Goal: Transaction & Acquisition: Purchase product/service

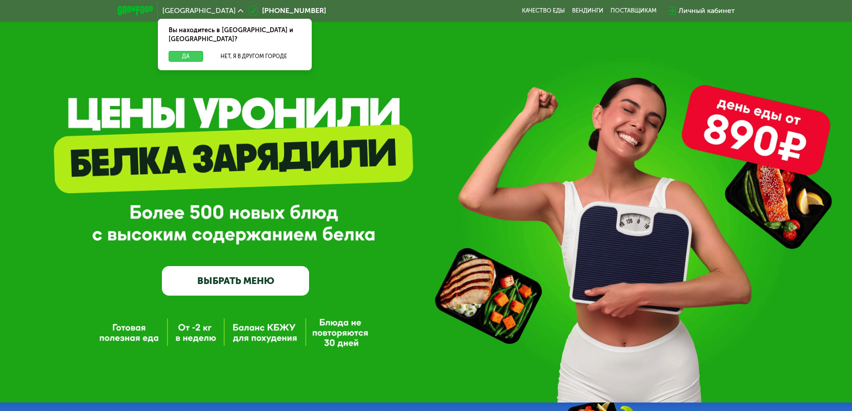
click at [182, 51] on button "Да" at bounding box center [186, 56] width 34 height 11
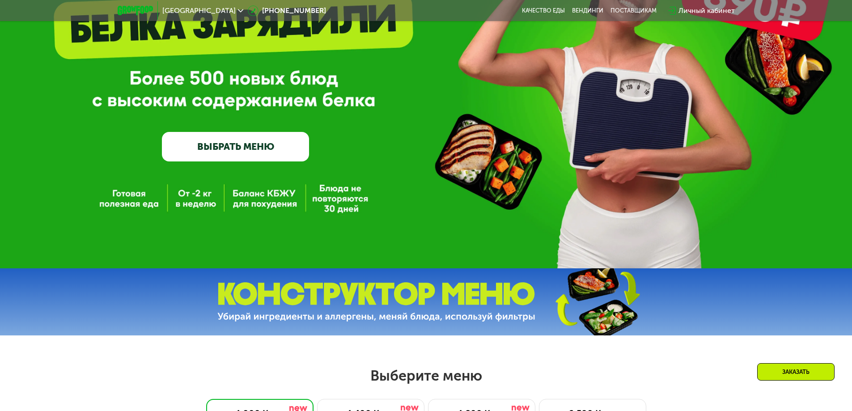
click at [226, 147] on link "ВЫБРАТЬ МЕНЮ" at bounding box center [235, 147] width 147 height 30
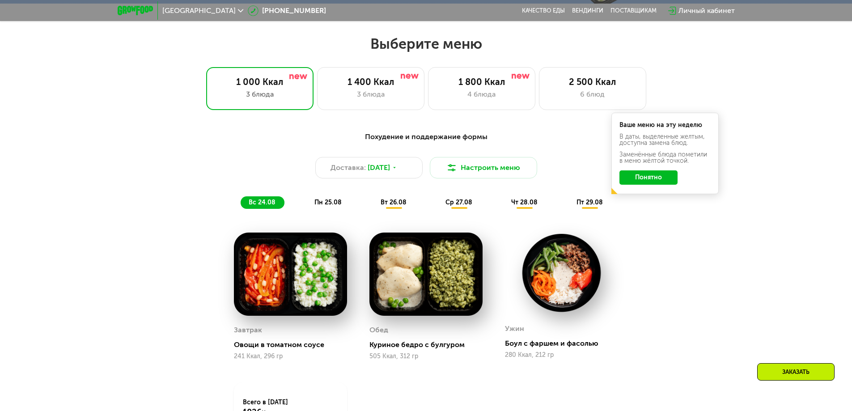
scroll to position [483, 0]
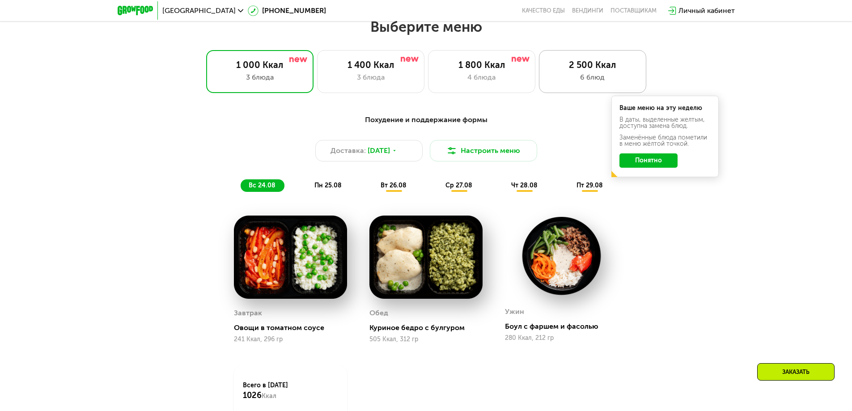
click at [596, 69] on div "2 500 Ккал" at bounding box center [592, 64] width 89 height 11
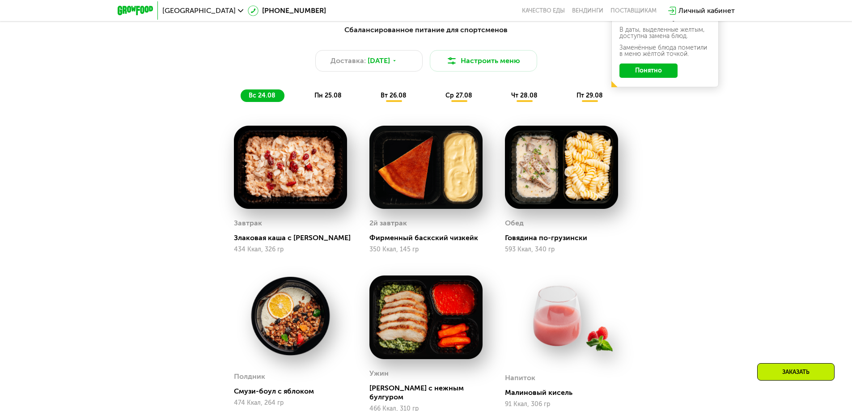
scroll to position [572, 0]
click at [282, 173] on img at bounding box center [290, 168] width 113 height 84
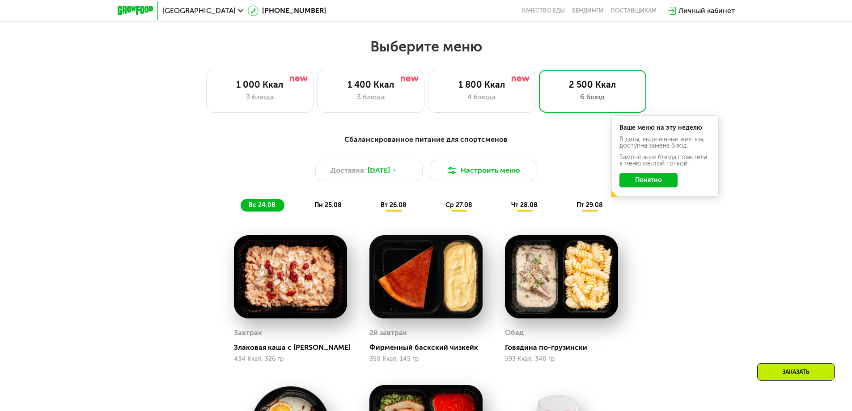
scroll to position [483, 0]
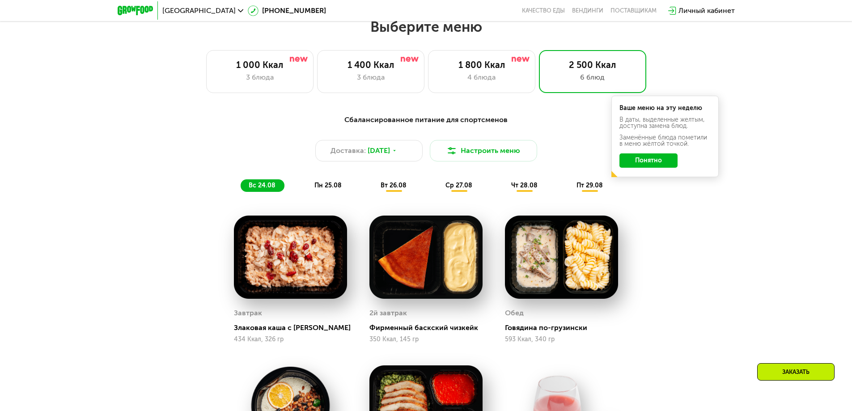
click at [321, 187] on span "пн 25.08" at bounding box center [327, 186] width 27 height 8
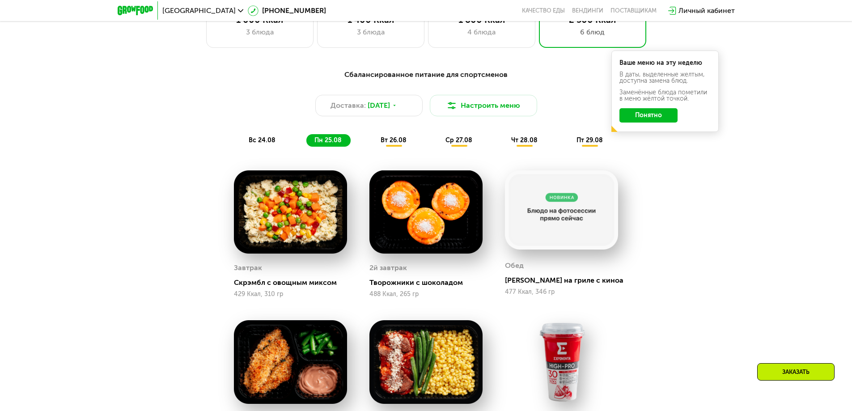
scroll to position [528, 0]
click at [395, 144] on span "вт 26.08" at bounding box center [394, 141] width 26 height 8
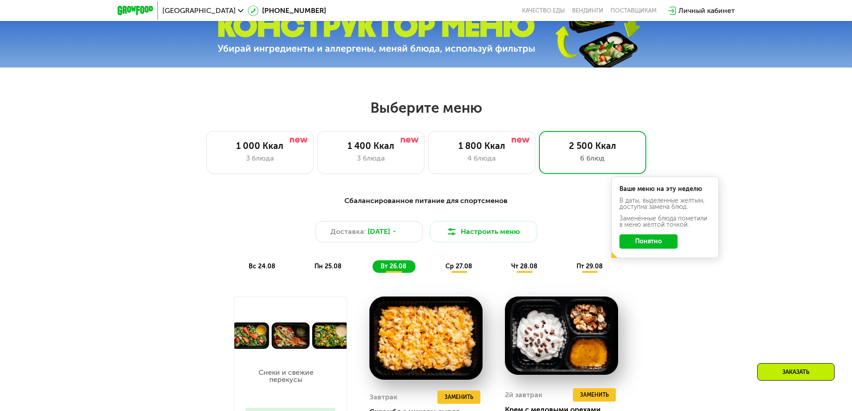
scroll to position [259, 0]
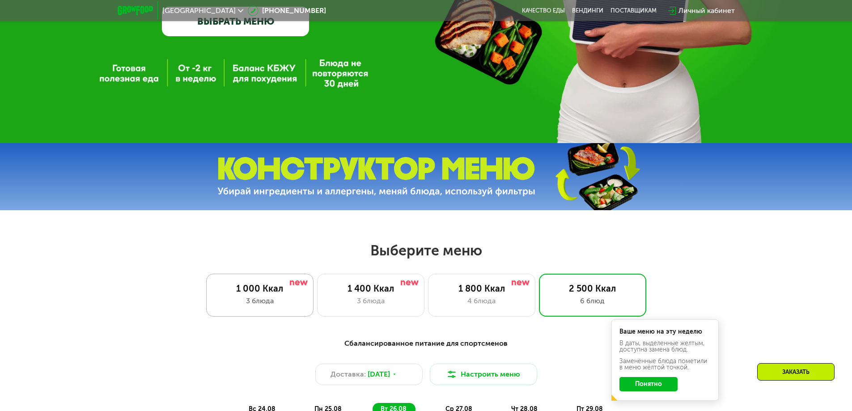
click at [317, 298] on div "1 000 Ккал 3 блюда" at bounding box center [370, 295] width 107 height 43
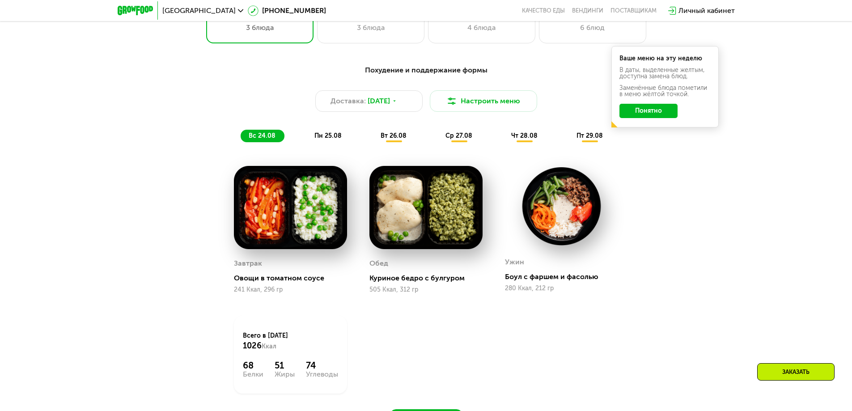
scroll to position [528, 0]
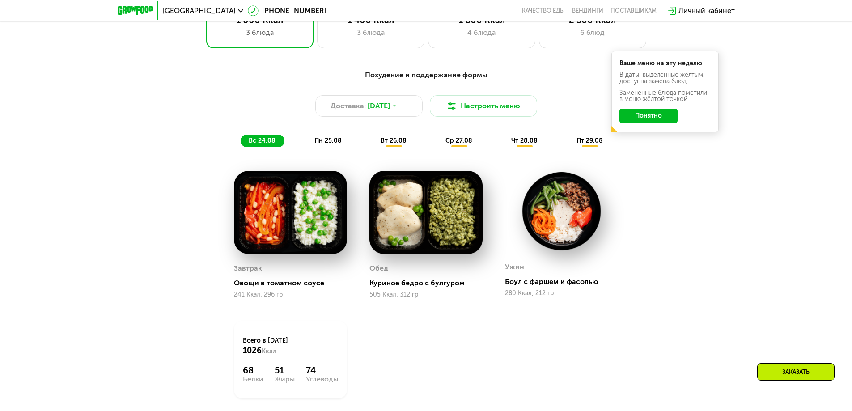
click at [584, 144] on span "пт 29.08" at bounding box center [589, 141] width 26 height 8
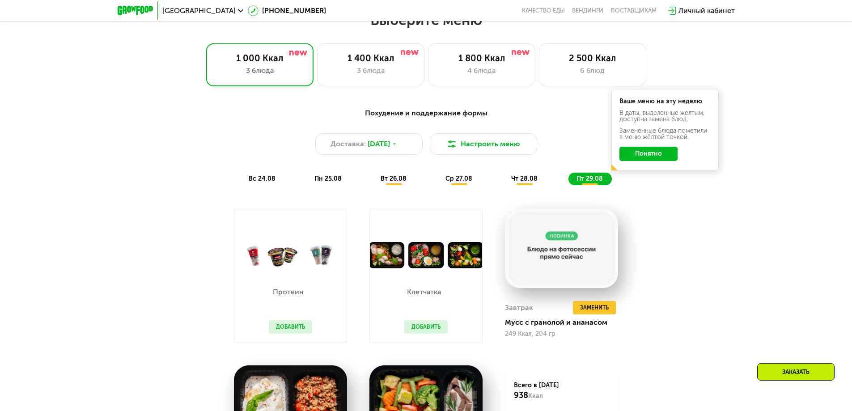
scroll to position [438, 0]
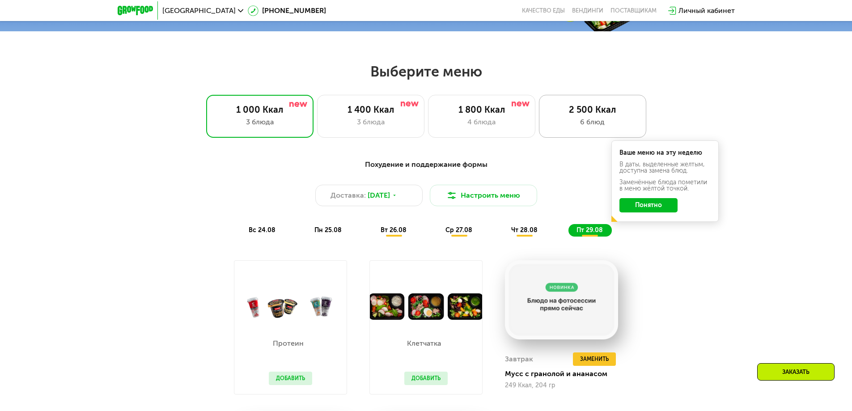
click at [599, 109] on div "2 500 Ккал" at bounding box center [592, 109] width 89 height 11
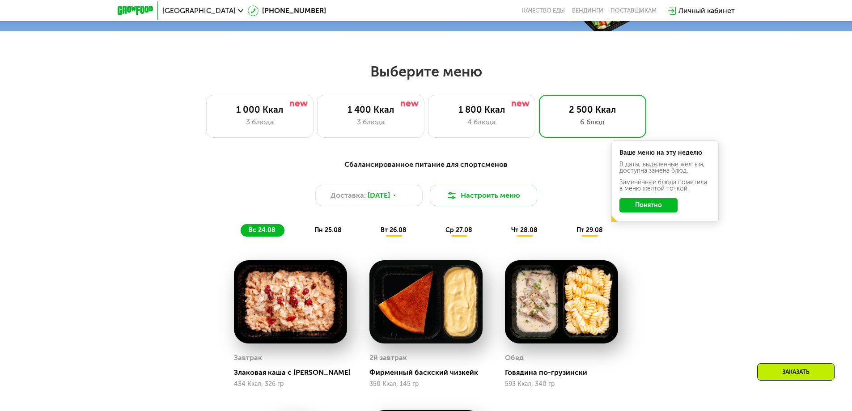
click at [324, 234] on span "пн 25.08" at bounding box center [327, 230] width 27 height 8
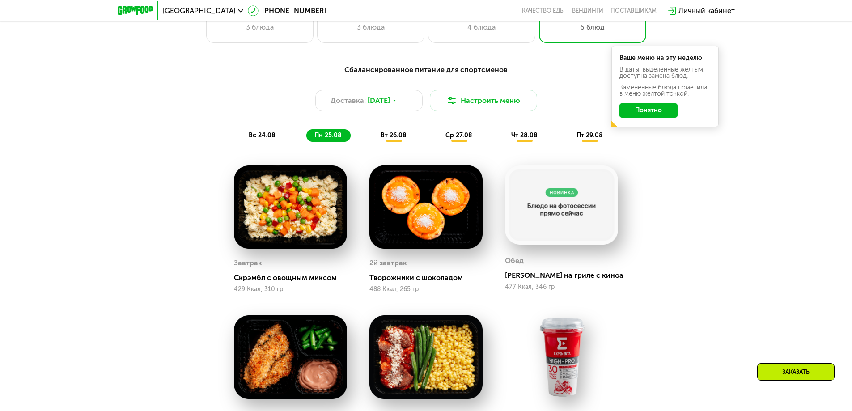
scroll to position [528, 0]
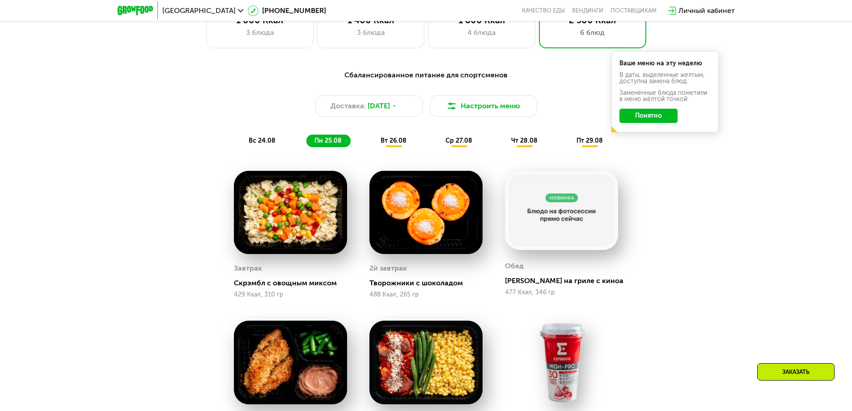
click at [394, 144] on span "вт 26.08" at bounding box center [394, 141] width 26 height 8
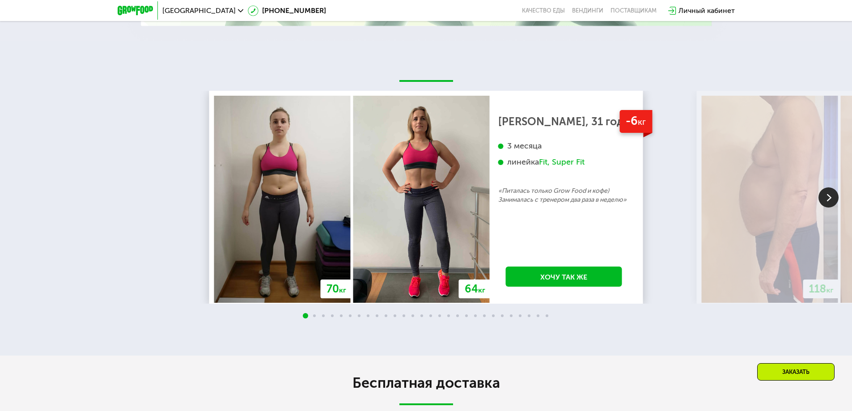
scroll to position [1878, 0]
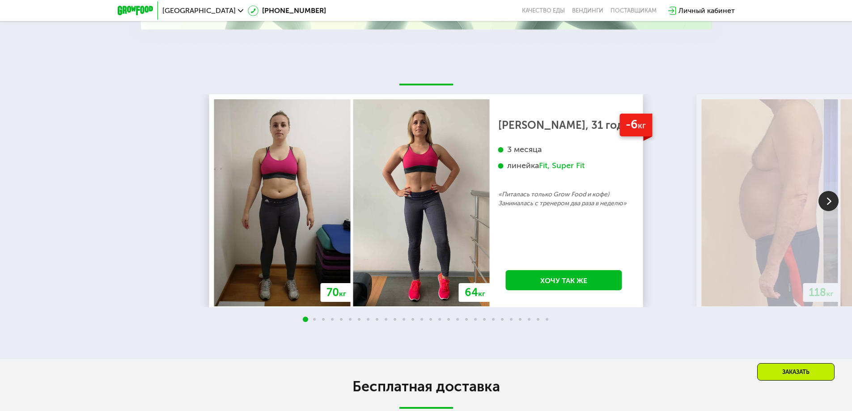
click at [828, 194] on img at bounding box center [828, 201] width 20 height 20
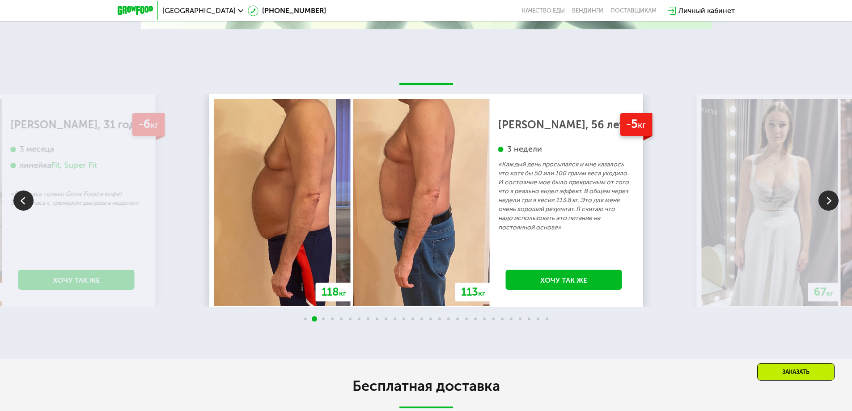
scroll to position [1833, 0]
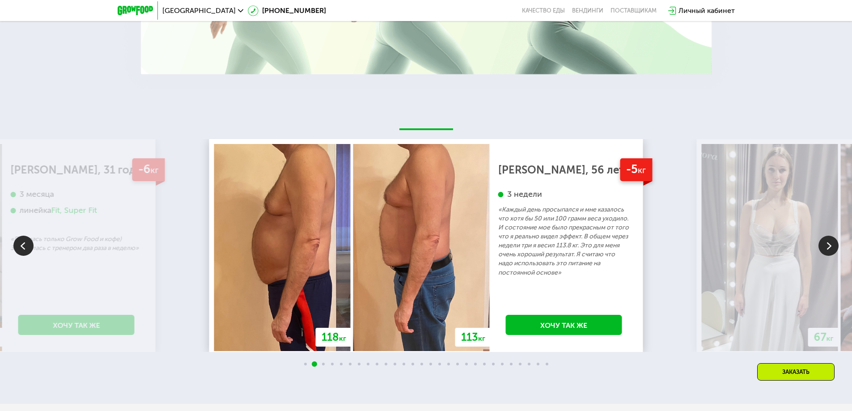
click at [832, 240] on img at bounding box center [828, 246] width 20 height 20
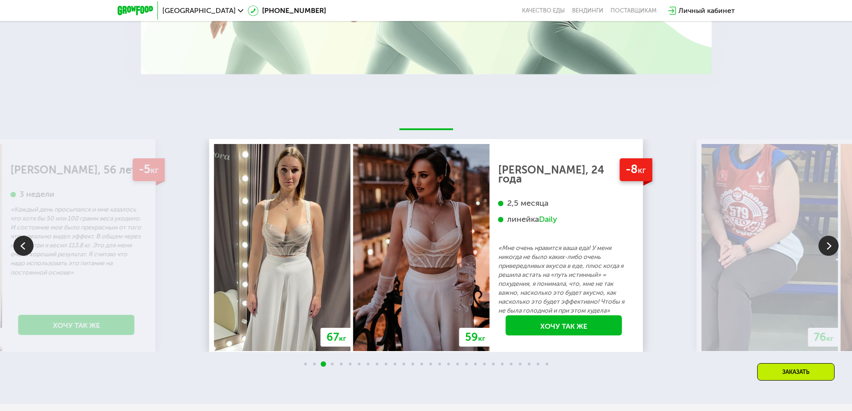
click at [824, 238] on img at bounding box center [828, 246] width 20 height 20
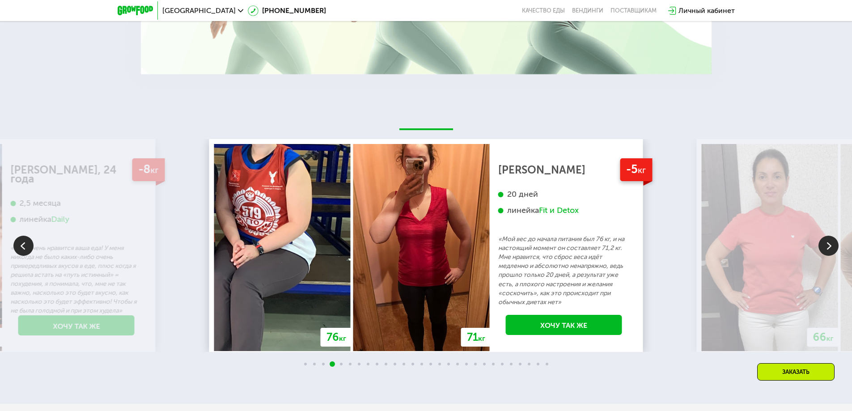
click at [828, 241] on img at bounding box center [828, 246] width 20 height 20
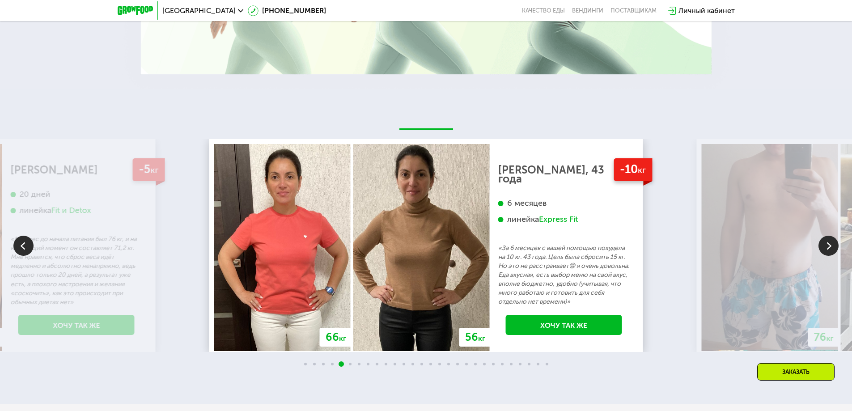
click at [827, 236] on img at bounding box center [828, 246] width 20 height 20
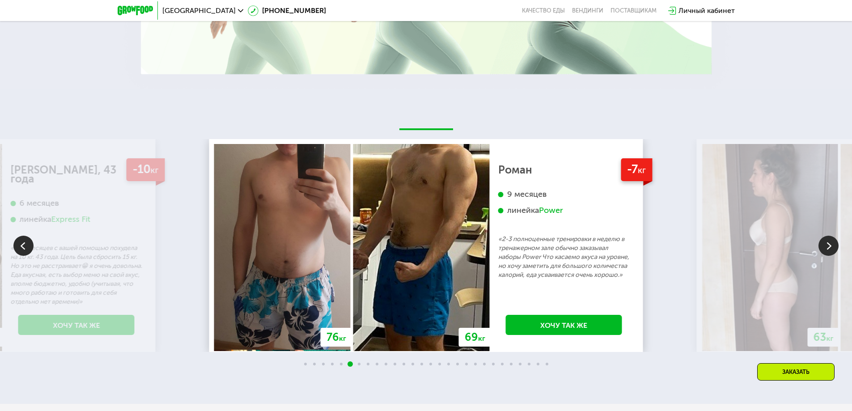
click at [830, 238] on img at bounding box center [828, 246] width 20 height 20
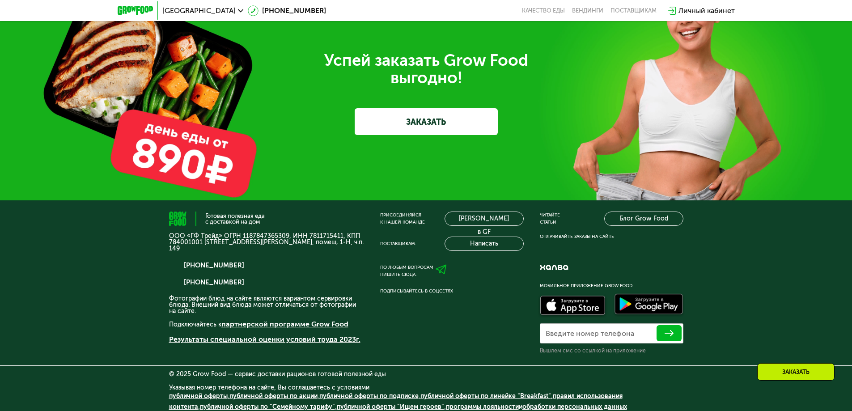
scroll to position [2834, 0]
